Goal: Transaction & Acquisition: Subscribe to service/newsletter

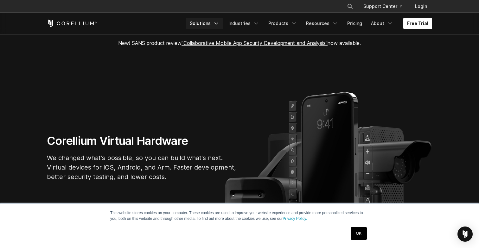
click at [219, 26] on icon "Navigation Menu" at bounding box center [216, 23] width 6 height 6
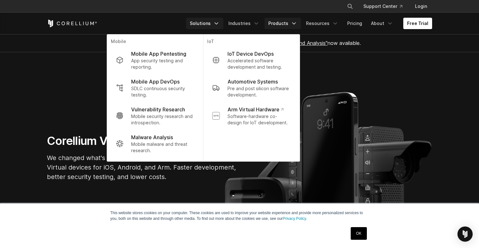
click at [291, 27] on link "Products" at bounding box center [282, 23] width 36 height 11
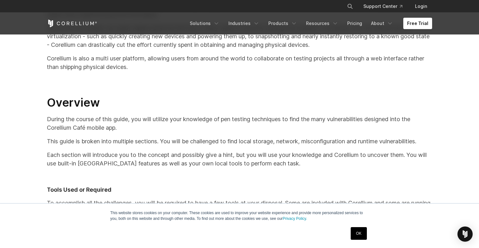
scroll to position [209, 0]
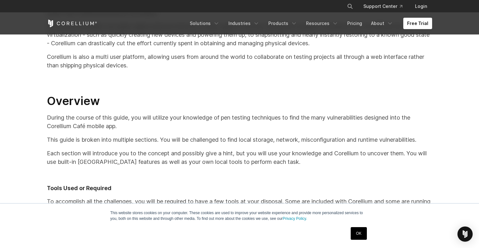
click at [359, 233] on link "OK" at bounding box center [358, 233] width 16 height 13
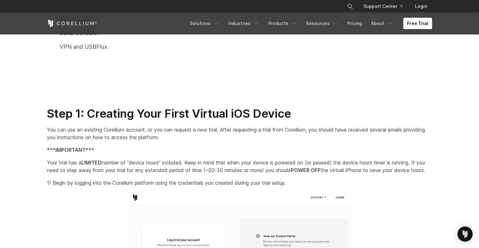
scroll to position [542, 0]
click at [422, 25] on link "Free Trial" at bounding box center [417, 23] width 29 height 11
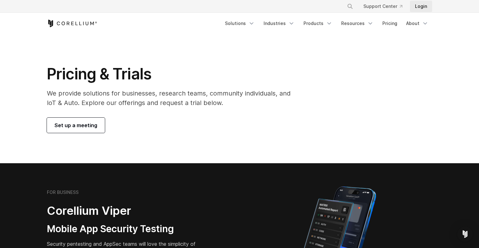
click at [418, 7] on link "Login" at bounding box center [421, 6] width 22 height 11
click at [285, 21] on link "Industries" at bounding box center [279, 23] width 39 height 11
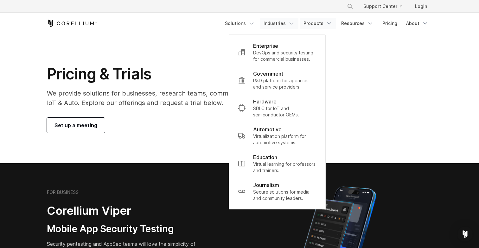
click at [331, 25] on icon "Navigation Menu" at bounding box center [329, 23] width 6 height 6
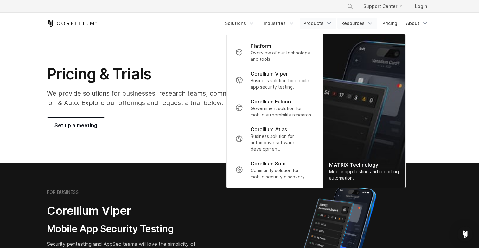
click at [366, 23] on link "Resources" at bounding box center [357, 23] width 40 height 11
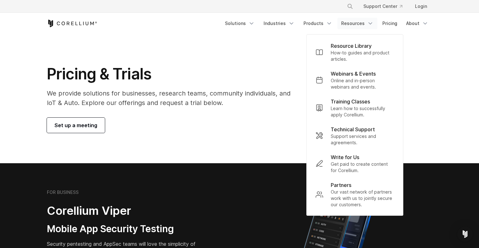
click at [439, 74] on section "Pricing & Trials We provide solutions for businesses, research teams, community…" at bounding box center [239, 98] width 479 height 129
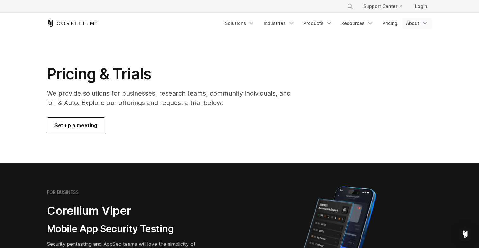
click at [423, 22] on icon "Navigation Menu" at bounding box center [425, 23] width 6 height 6
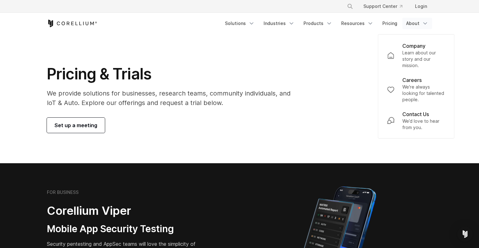
click at [287, 70] on h1 "Pricing & Trials" at bounding box center [173, 74] width 252 height 19
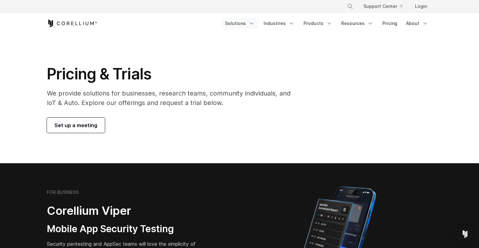
click at [254, 24] on icon "Navigation Menu" at bounding box center [251, 23] width 6 height 6
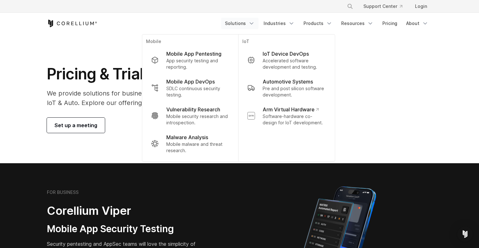
click at [345, 81] on div "Pricing & Trials We provide solutions for businesses, research teams, community…" at bounding box center [239, 99] width 397 height 68
